Goal: Information Seeking & Learning: Learn about a topic

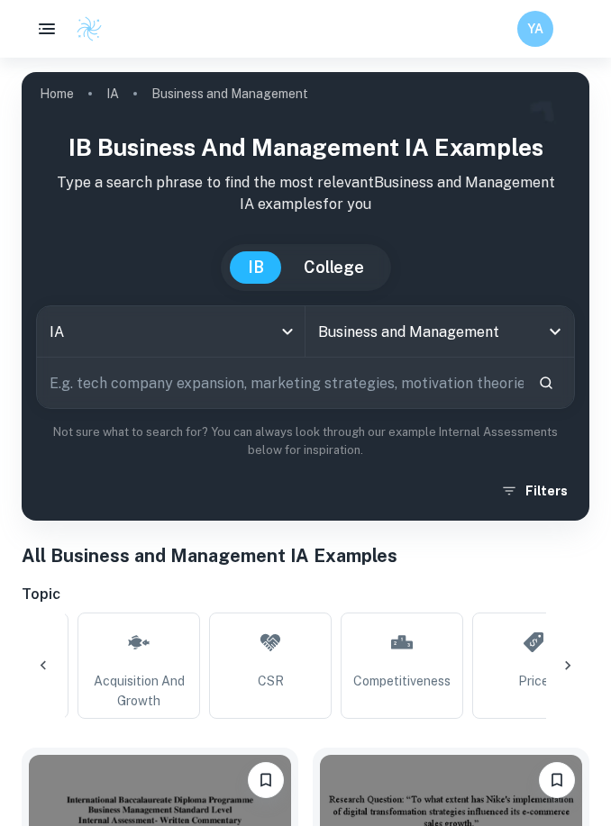
scroll to position [0, 2626]
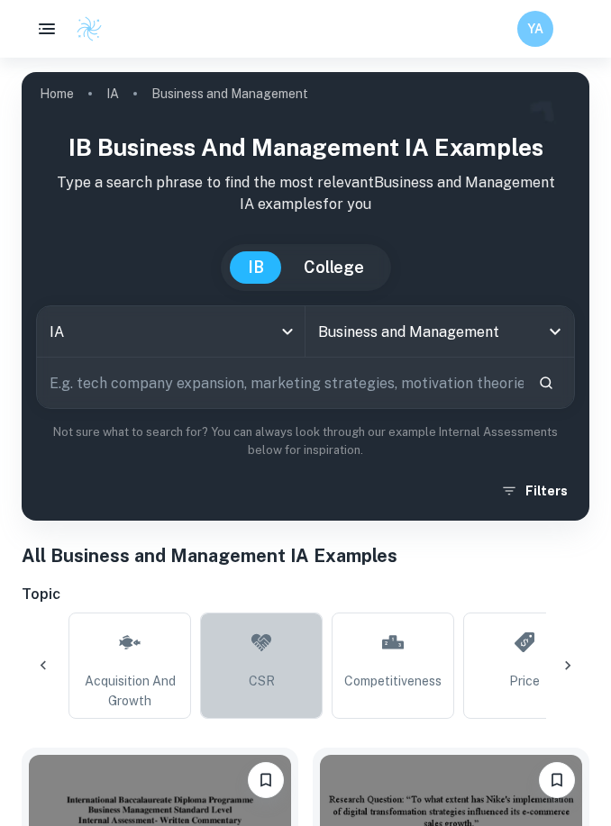
click at [275, 667] on link "CSR" at bounding box center [261, 665] width 122 height 106
type input "CSR"
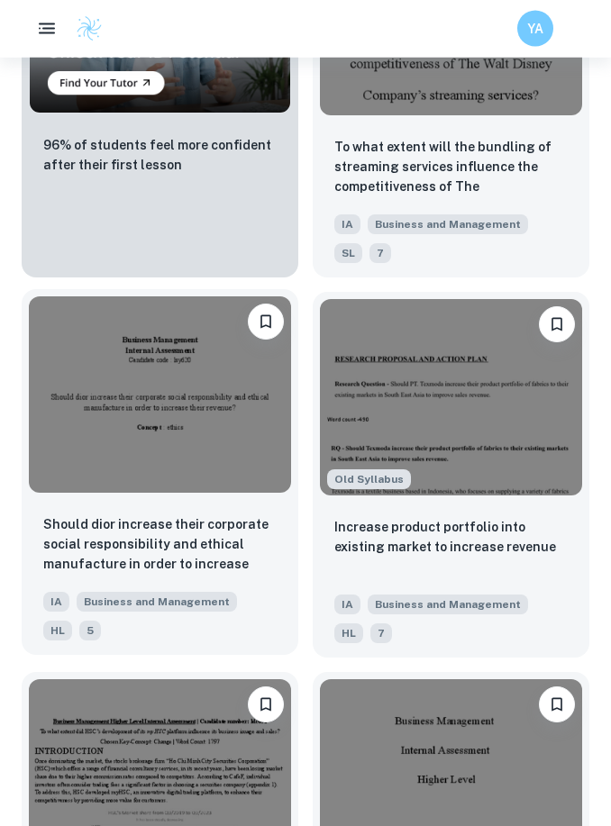
scroll to position [1977, 0]
click at [251, 460] on img at bounding box center [160, 394] width 262 height 196
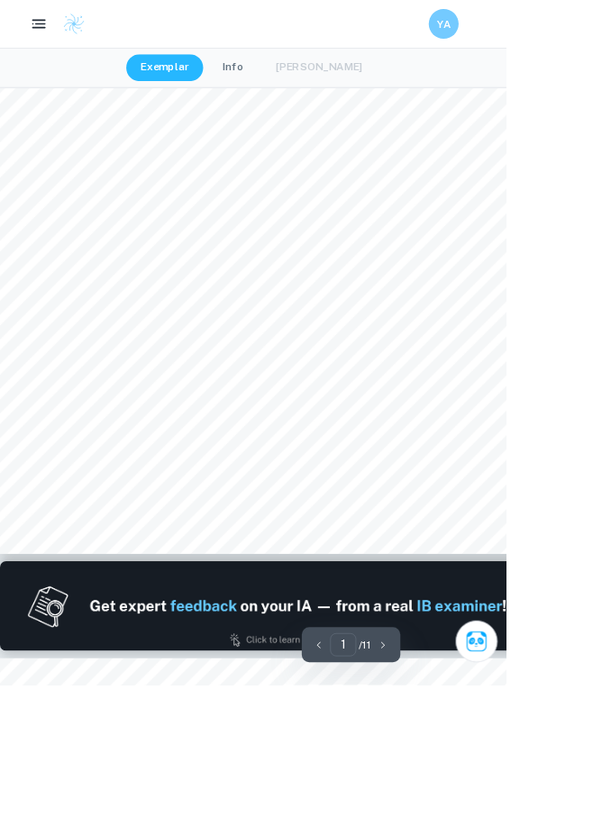
scroll to position [116, 0]
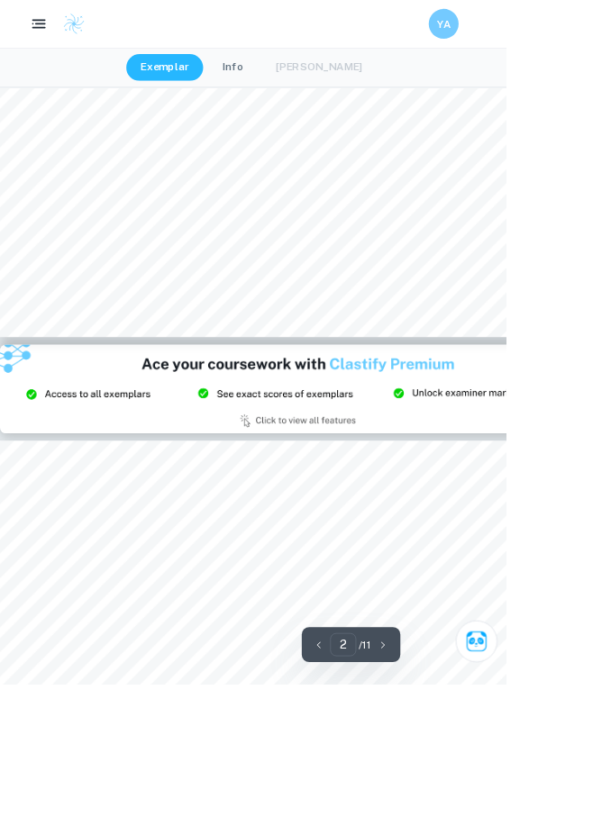
type input "3"
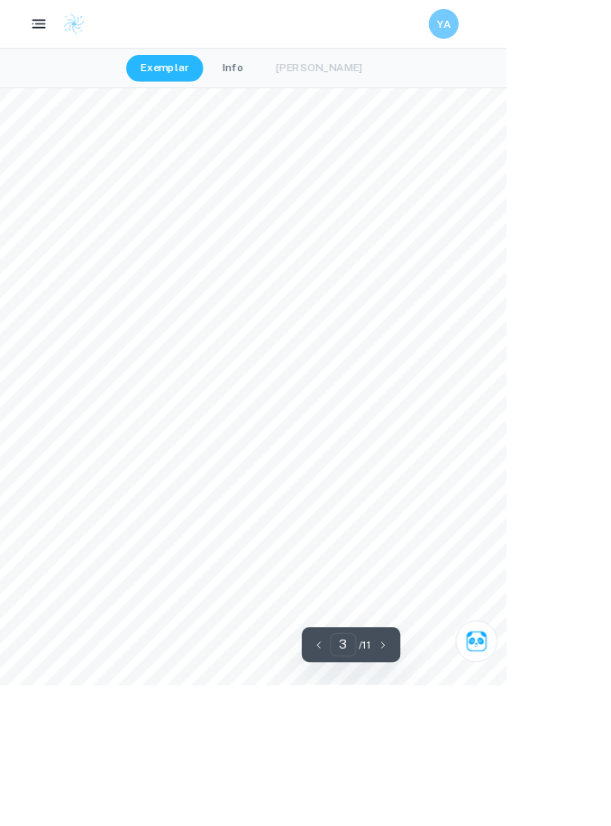
scroll to position [2043, 0]
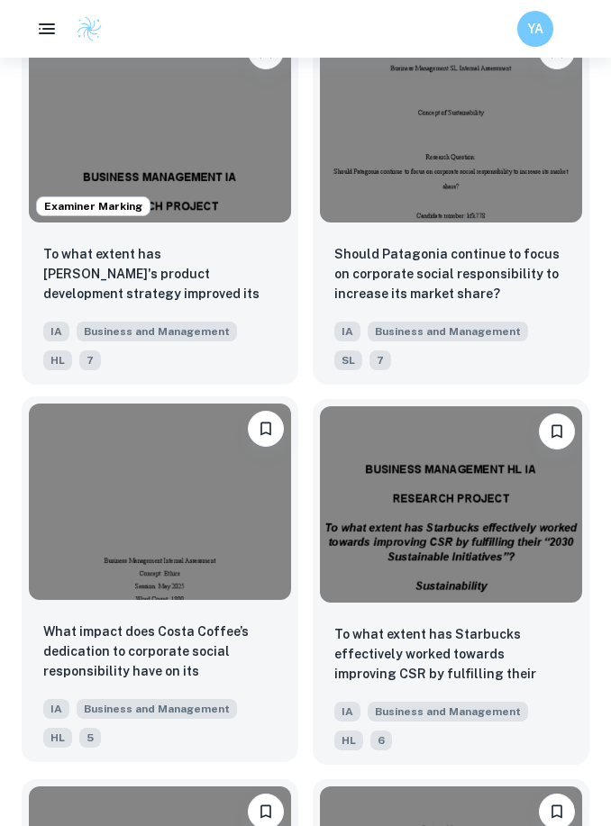
scroll to position [3012, 0]
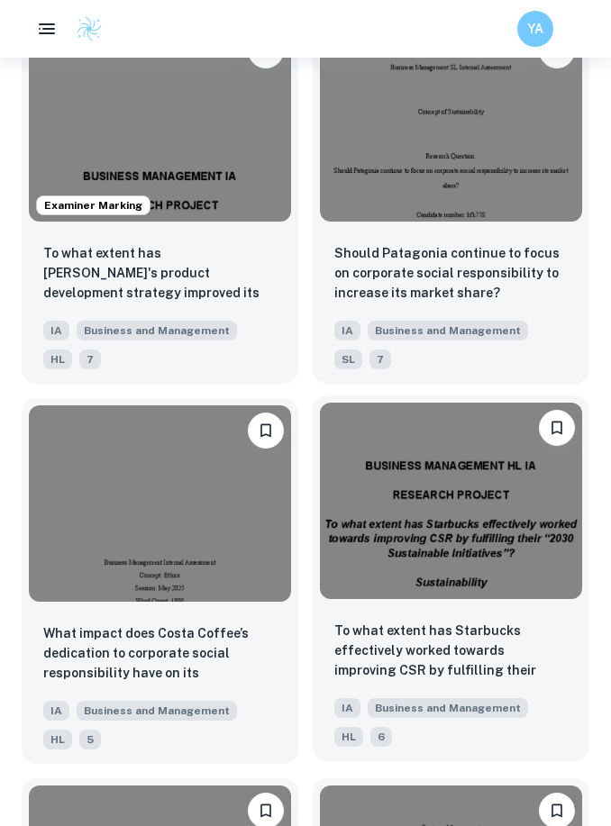
click at [439, 558] on img at bounding box center [451, 501] width 262 height 196
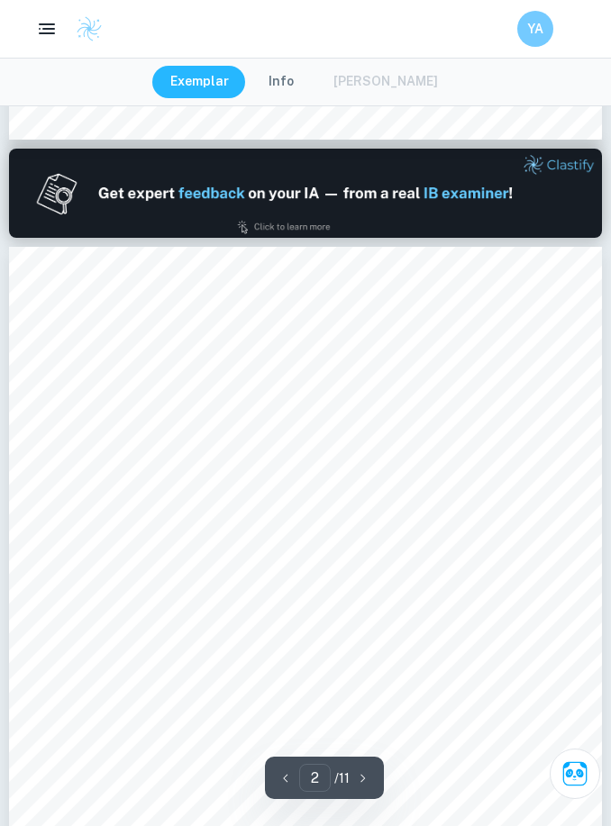
scroll to position [802, 0]
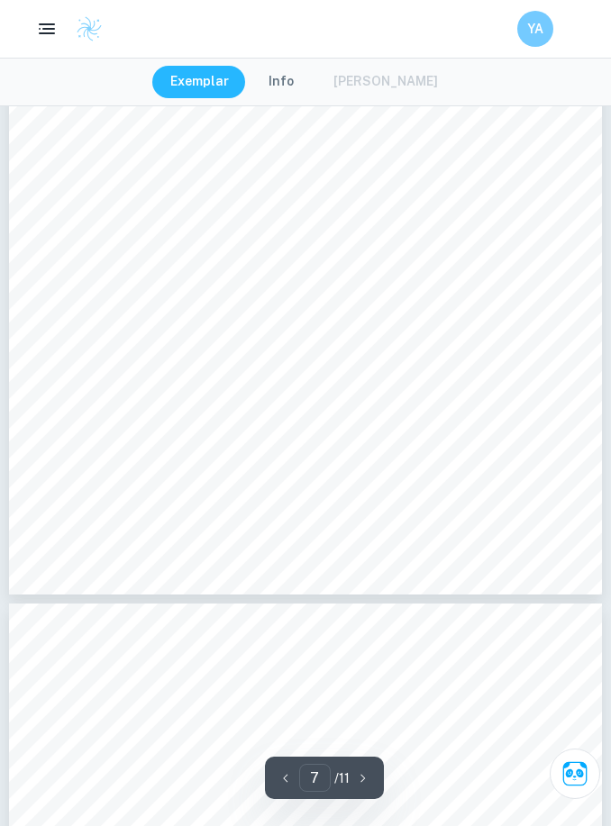
type input "8"
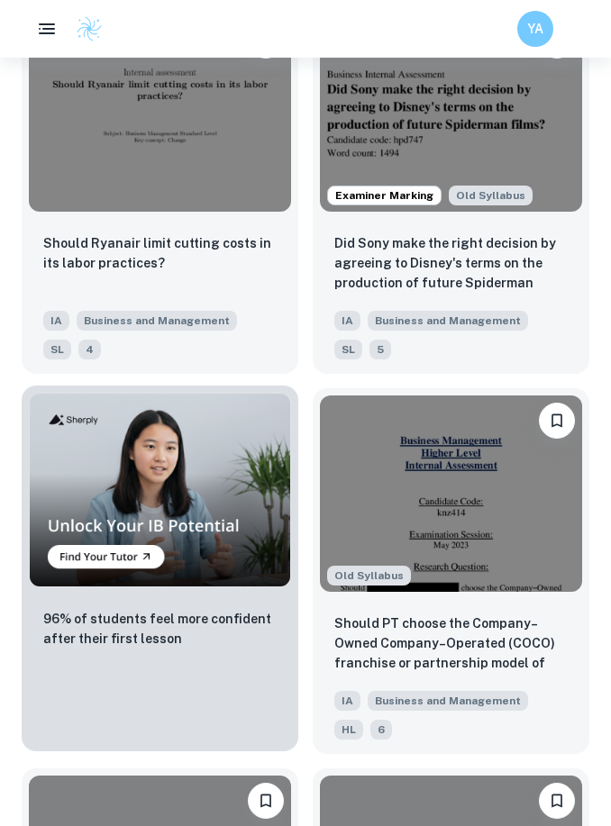
scroll to position [4841, 0]
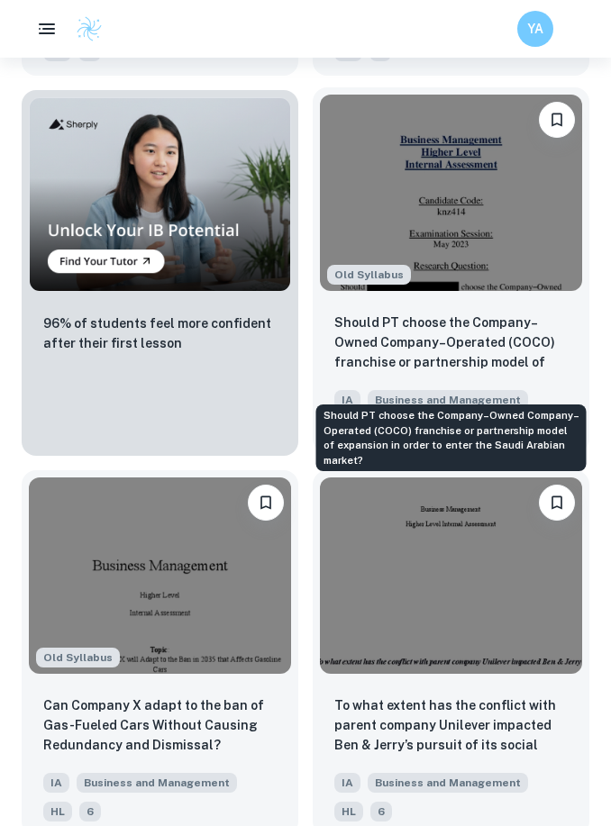
click at [403, 374] on p "Should PT choose the Company–Owned Company–Operated (COCO) franchise or partner…" at bounding box center [450, 343] width 233 height 61
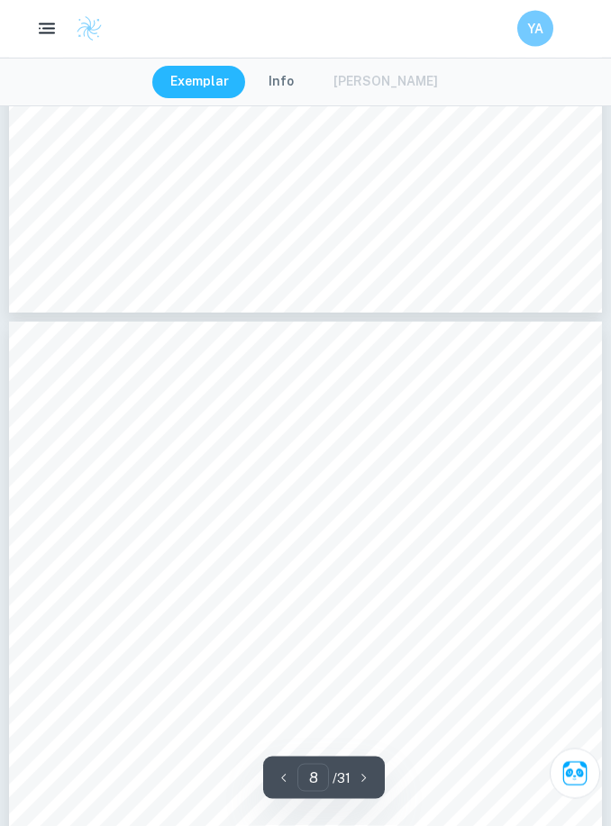
scroll to position [5659, 0]
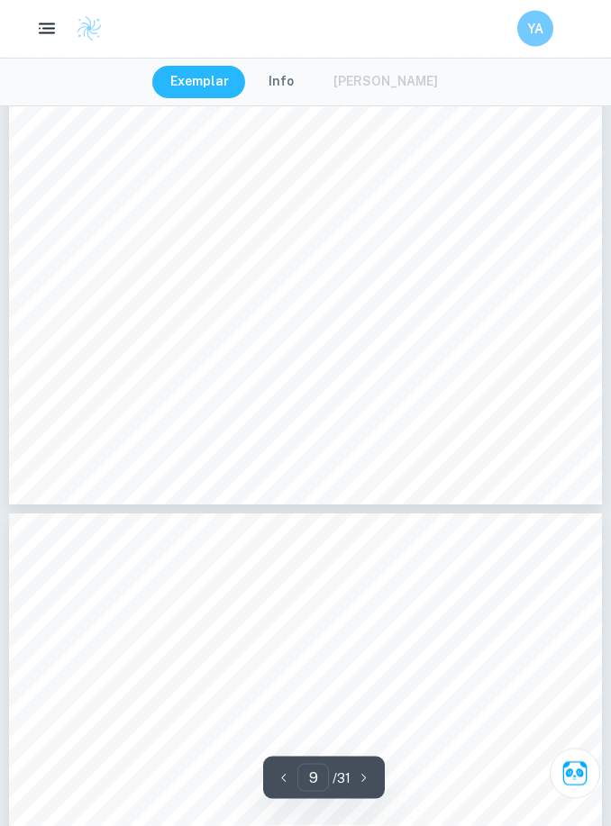
type input "10"
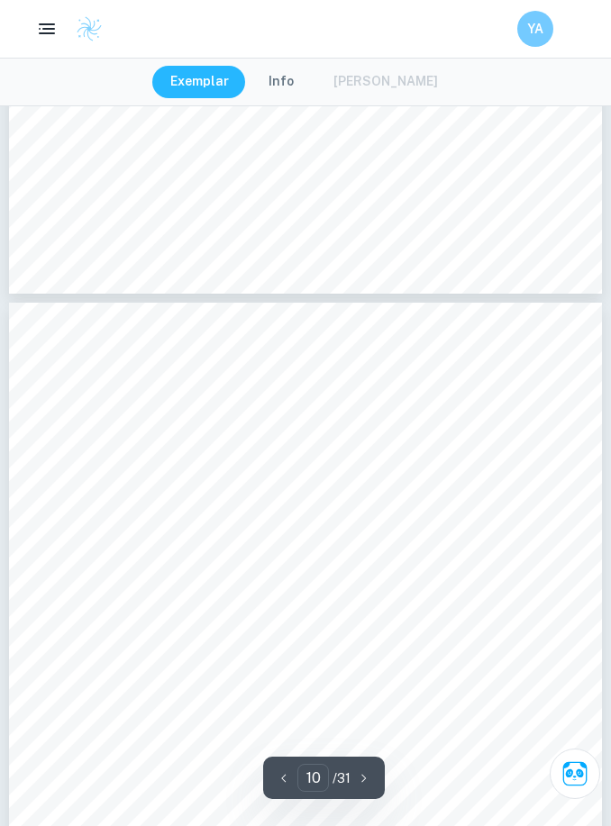
scroll to position [7252, 0]
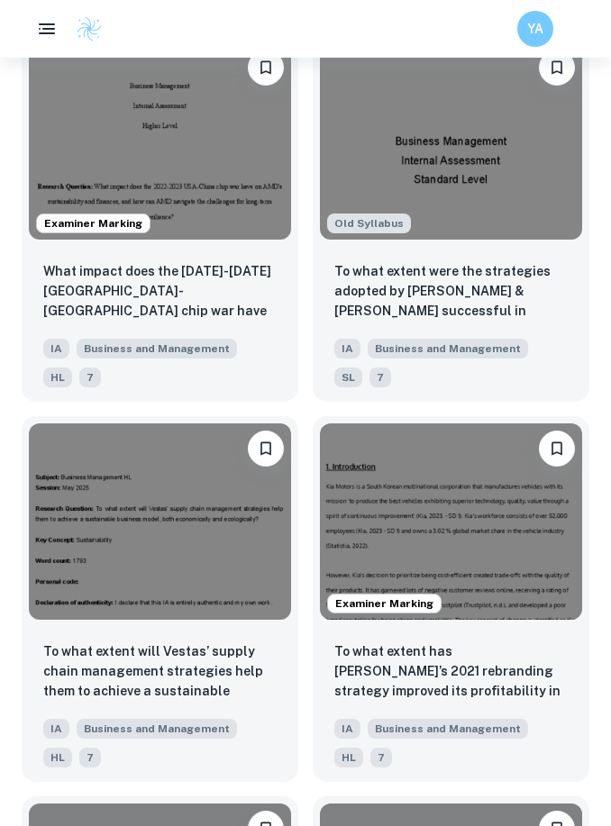
scroll to position [5782, 0]
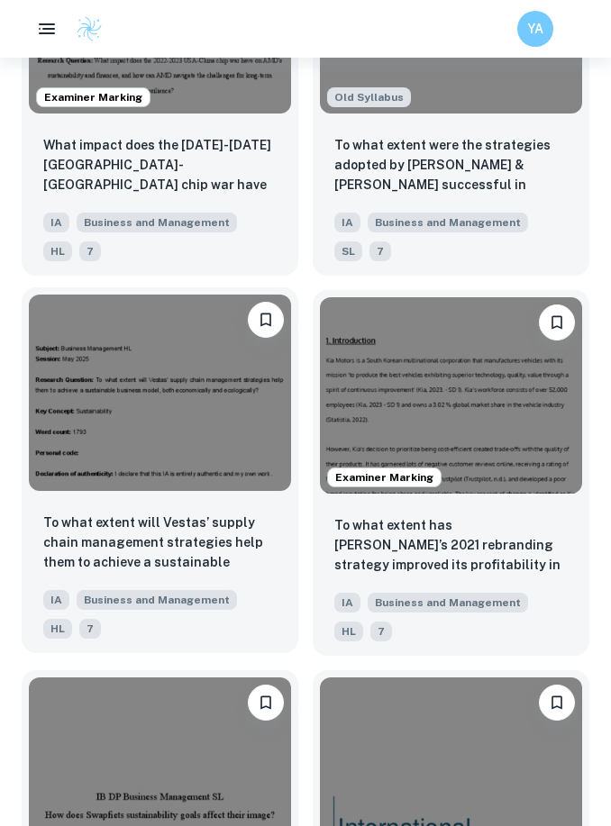
click at [257, 574] on p "To what extent will Vestas’ supply chain management strategies help them to ach…" at bounding box center [159, 542] width 233 height 61
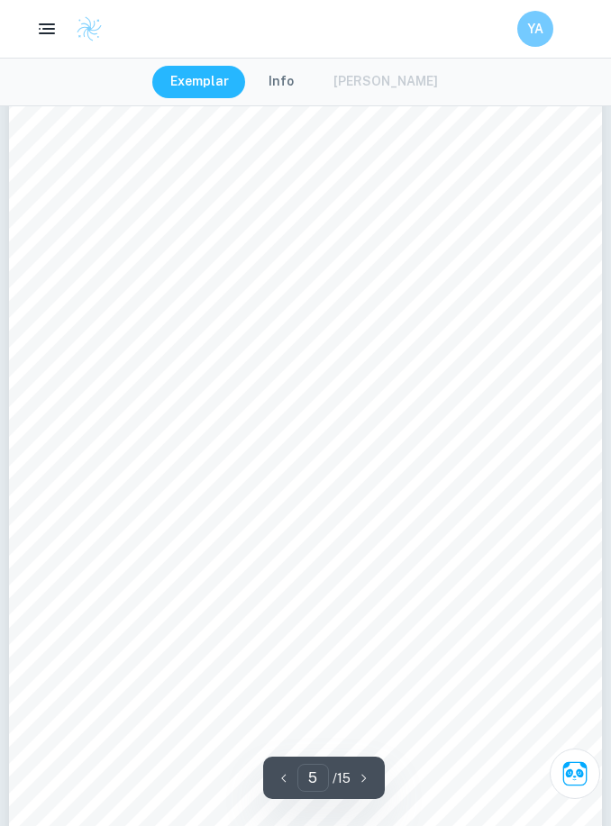
scroll to position [3670, 0]
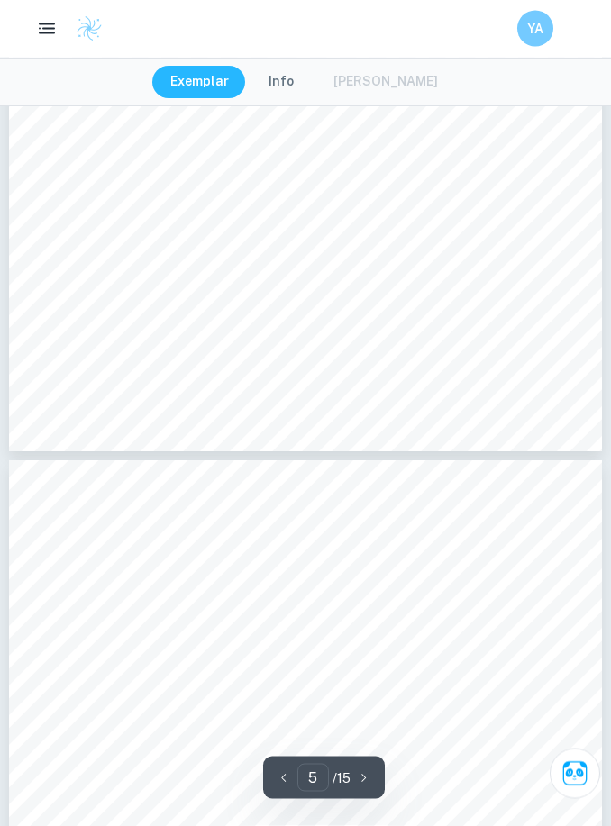
type input "6"
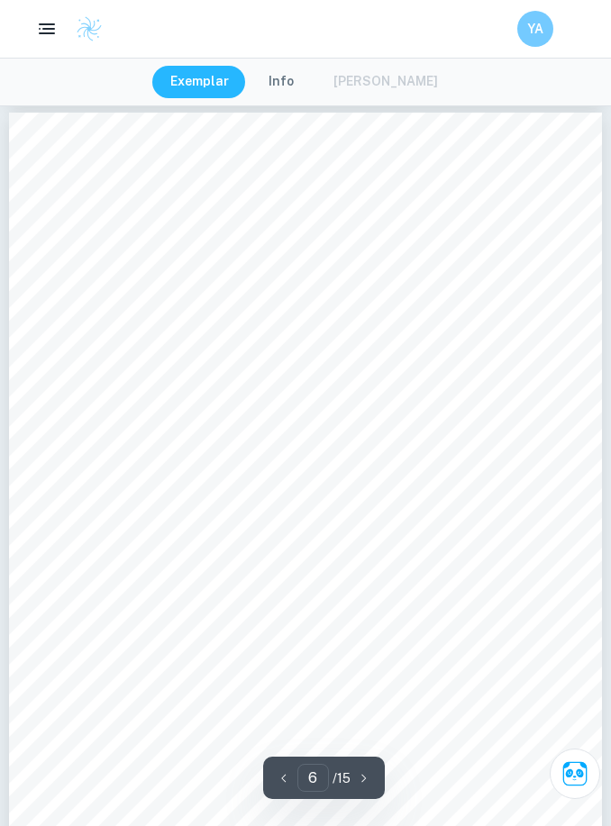
scroll to position [4566, 0]
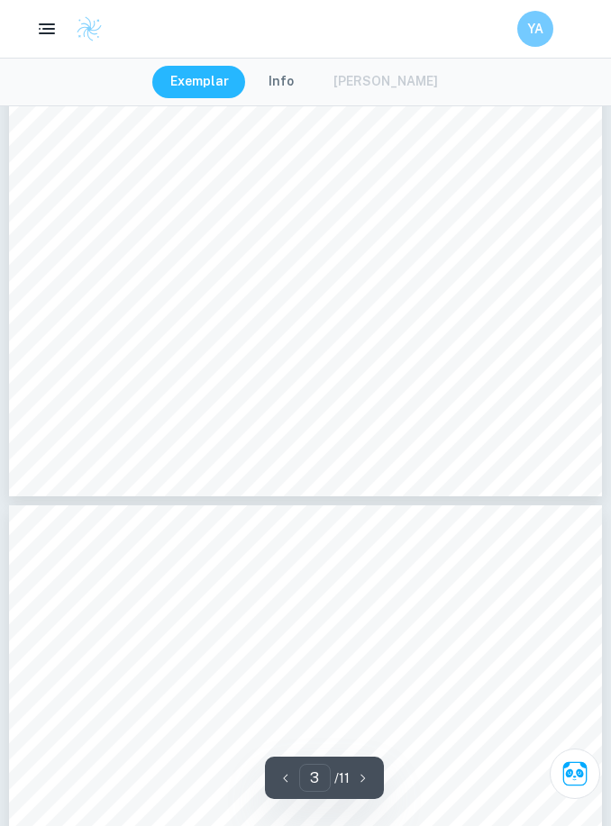
scroll to position [2075, 0]
